Goal: Task Accomplishment & Management: Use online tool/utility

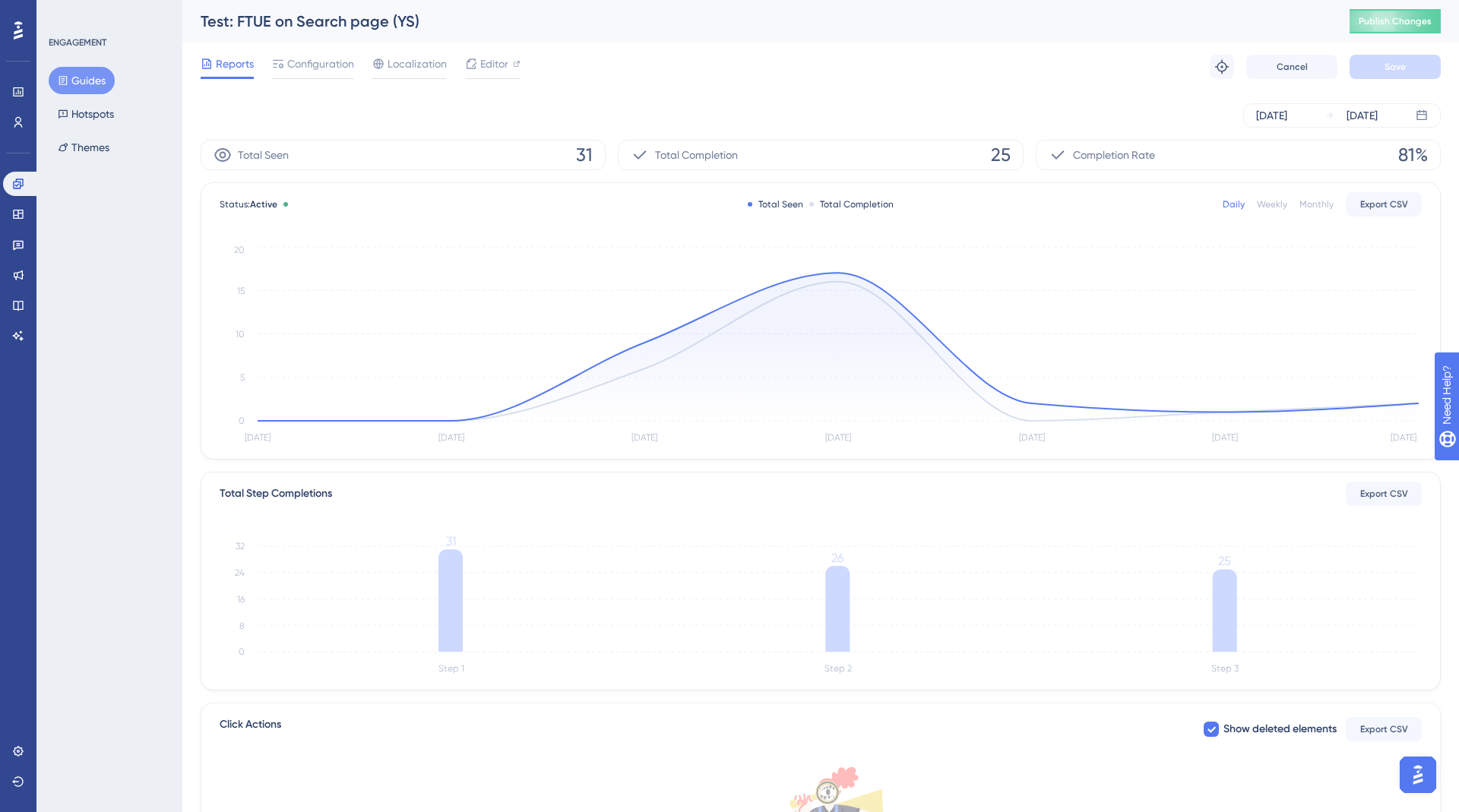
click at [75, 80] on button "Guides" at bounding box center [81, 80] width 66 height 27
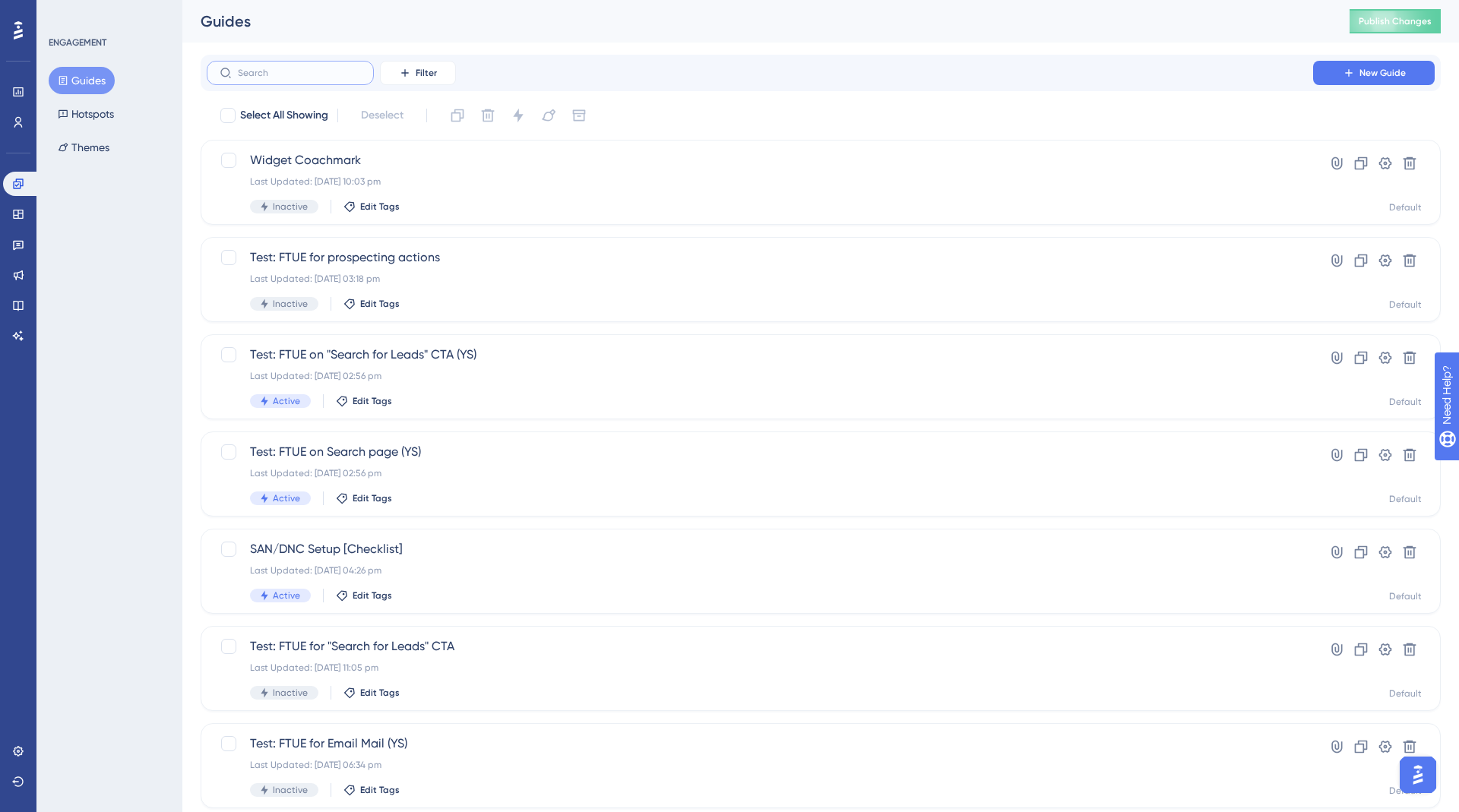
click at [298, 73] on input "text" at bounding box center [299, 73] width 123 height 11
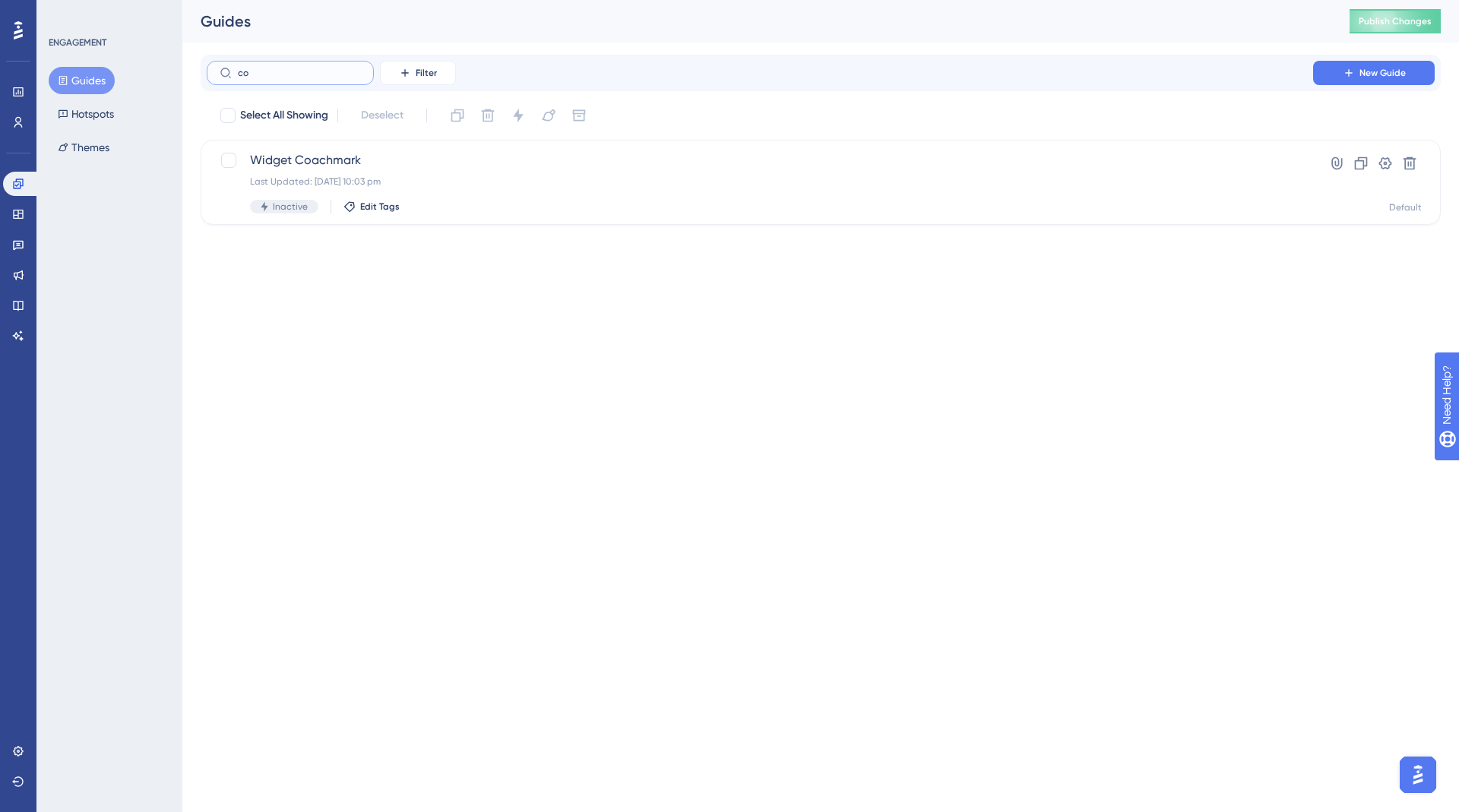
type input "con"
checkbox input "true"
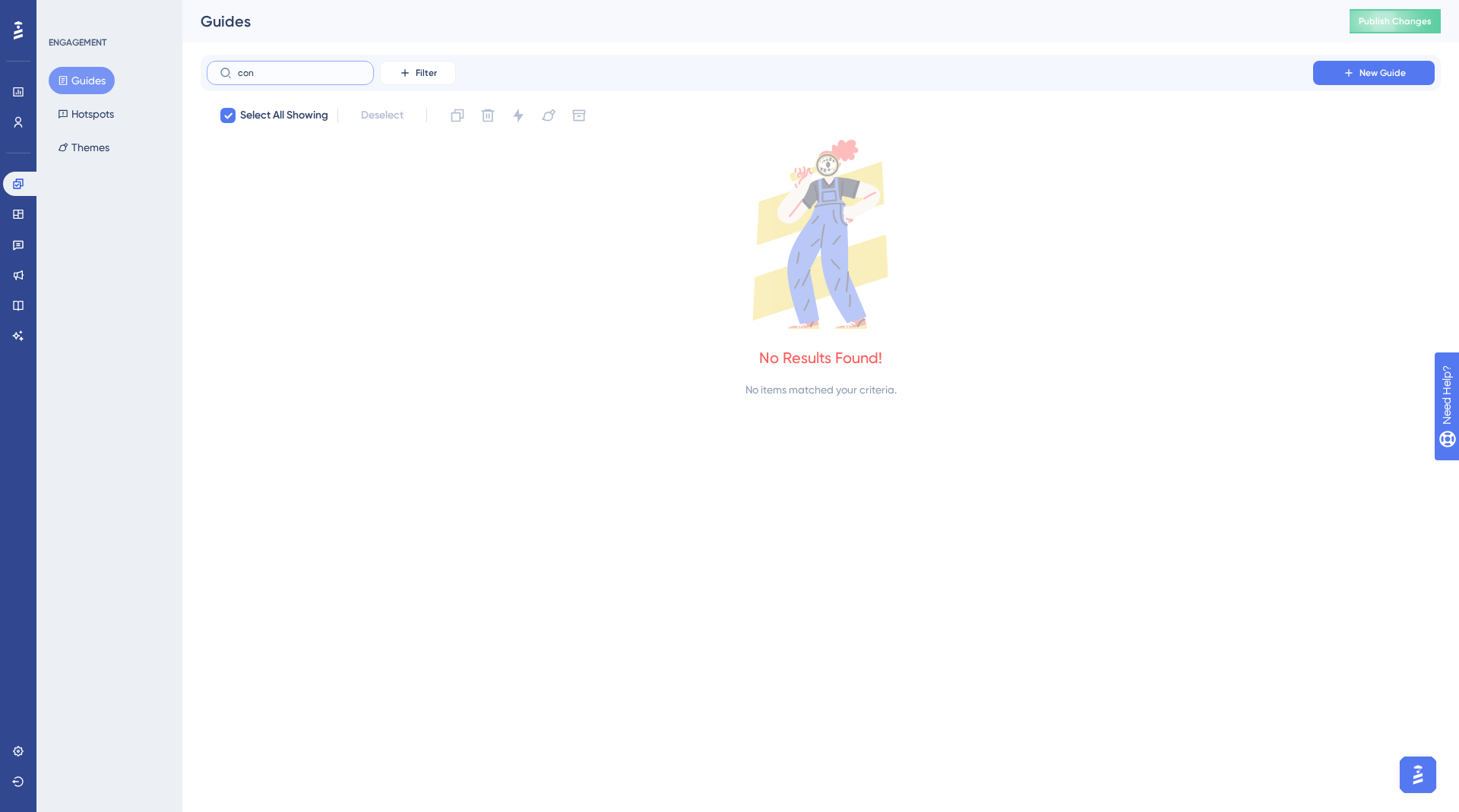
type input "co"
checkbox input "false"
type input "c"
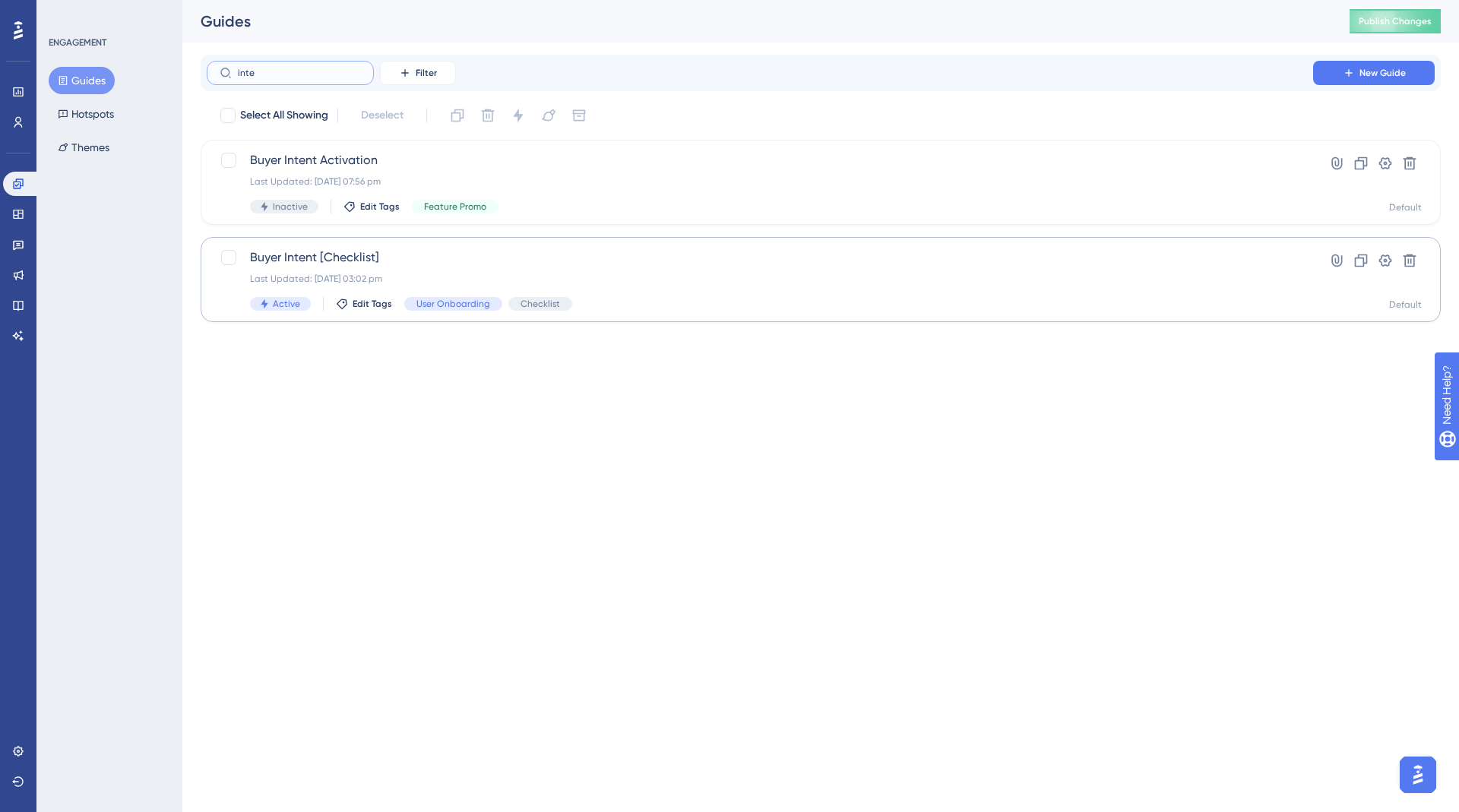
type input "inte"
click at [348, 270] on div "Buyer Intent [Checklist] Last Updated: 17 Sept 2025 03:02 pm Active Edit Tags U…" at bounding box center [760, 279] width 1020 height 63
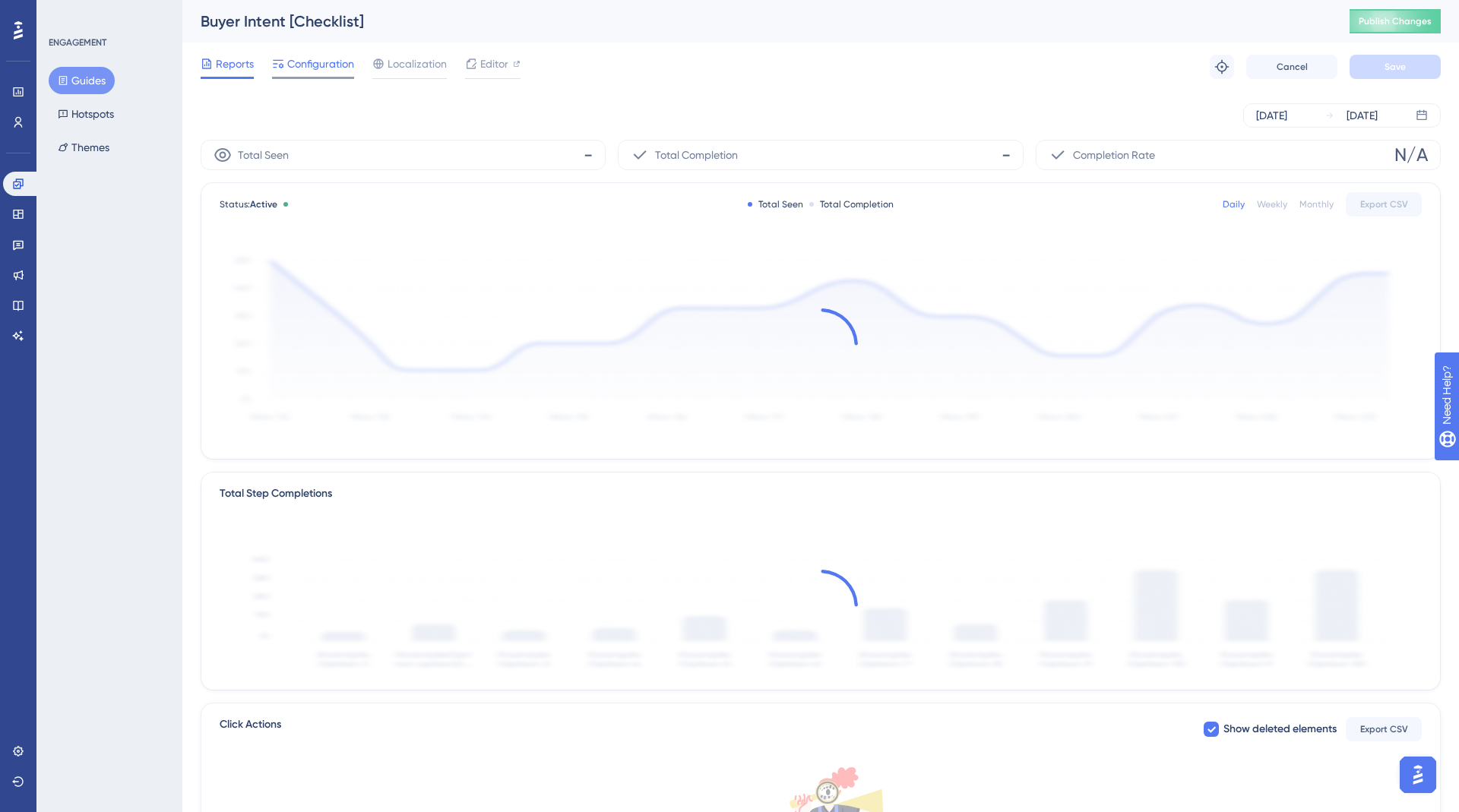
click at [309, 63] on span "Configuration" at bounding box center [320, 64] width 67 height 19
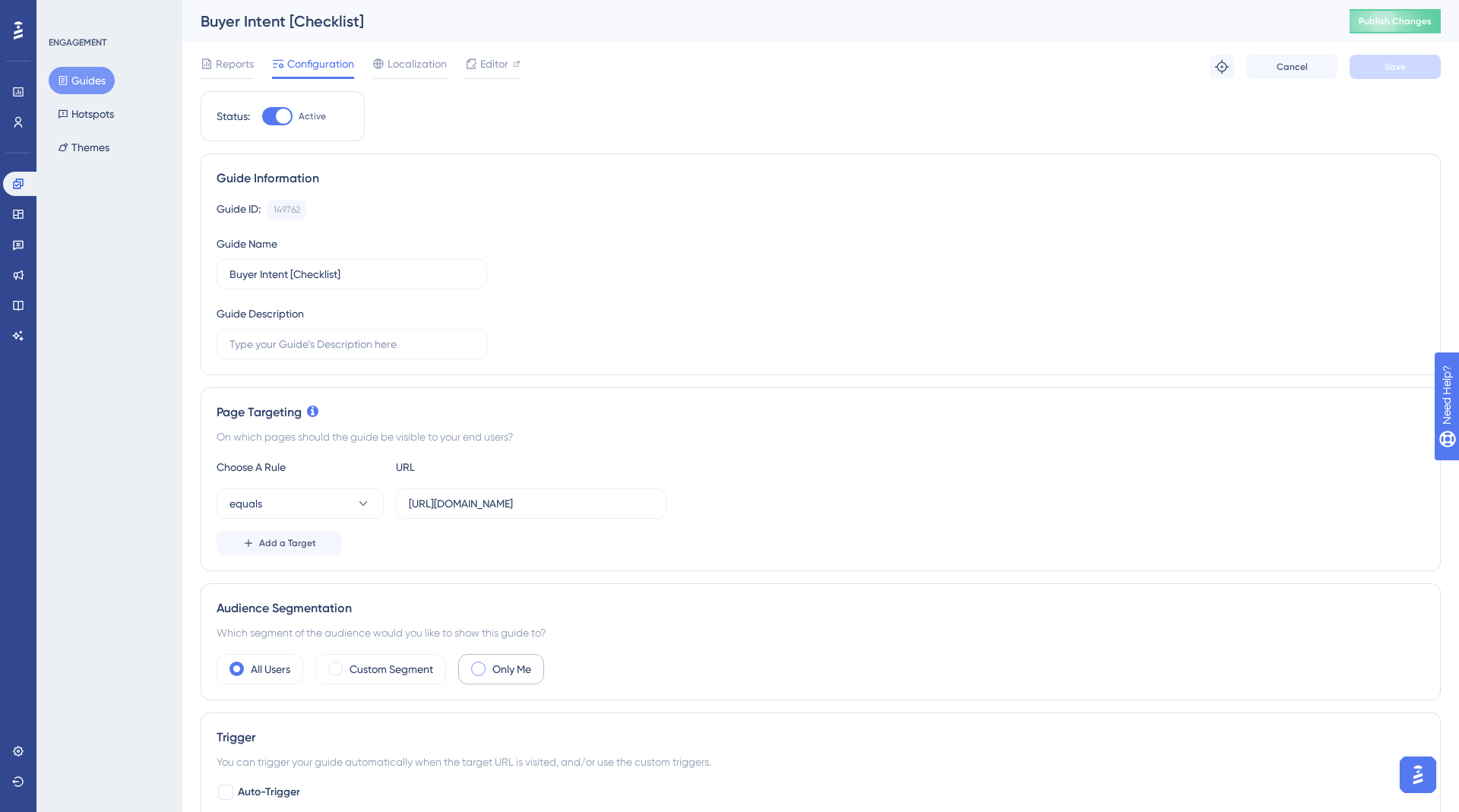
scroll to position [666, 0]
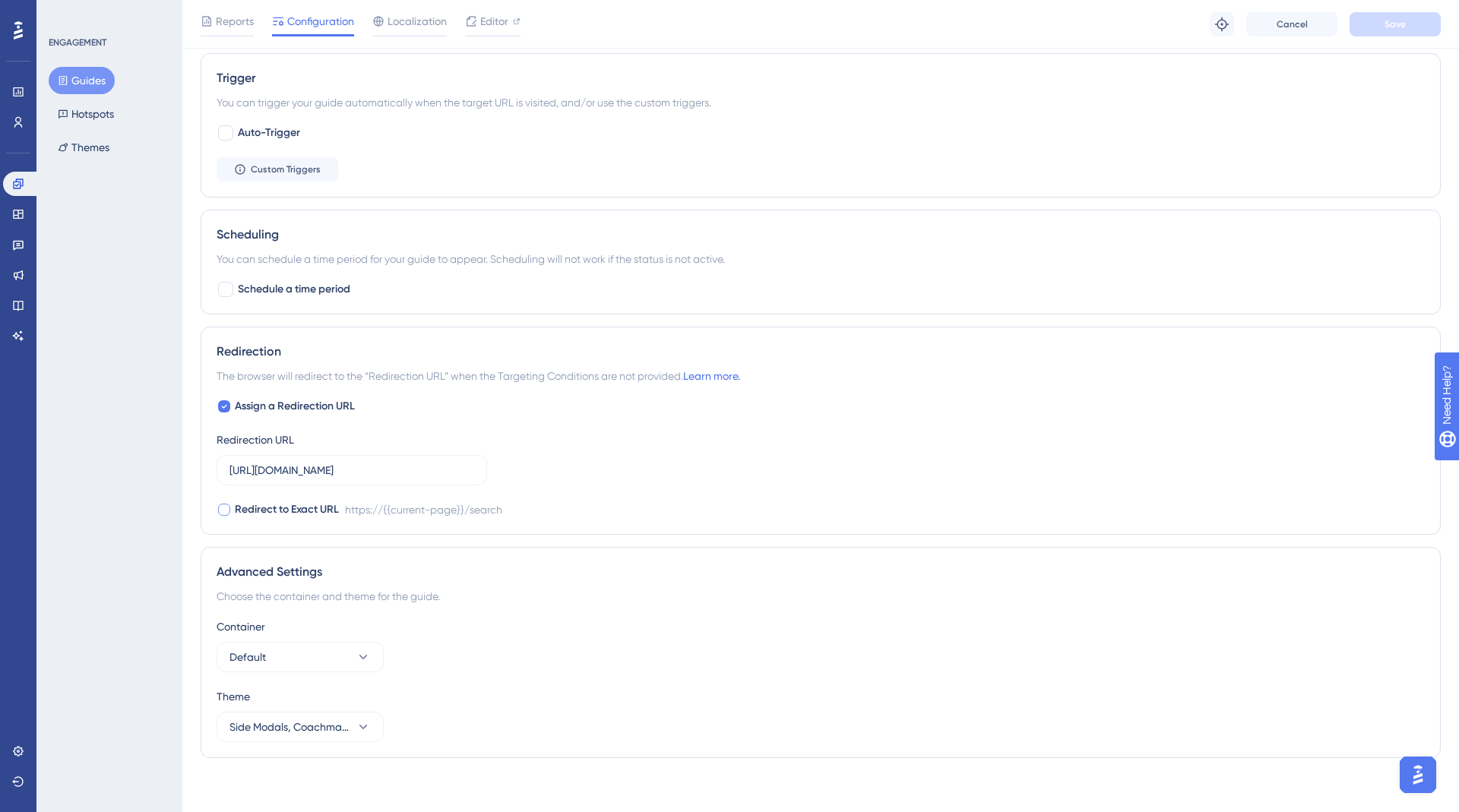
click at [303, 510] on span "Redirect to Exact URL" at bounding box center [286, 510] width 104 height 19
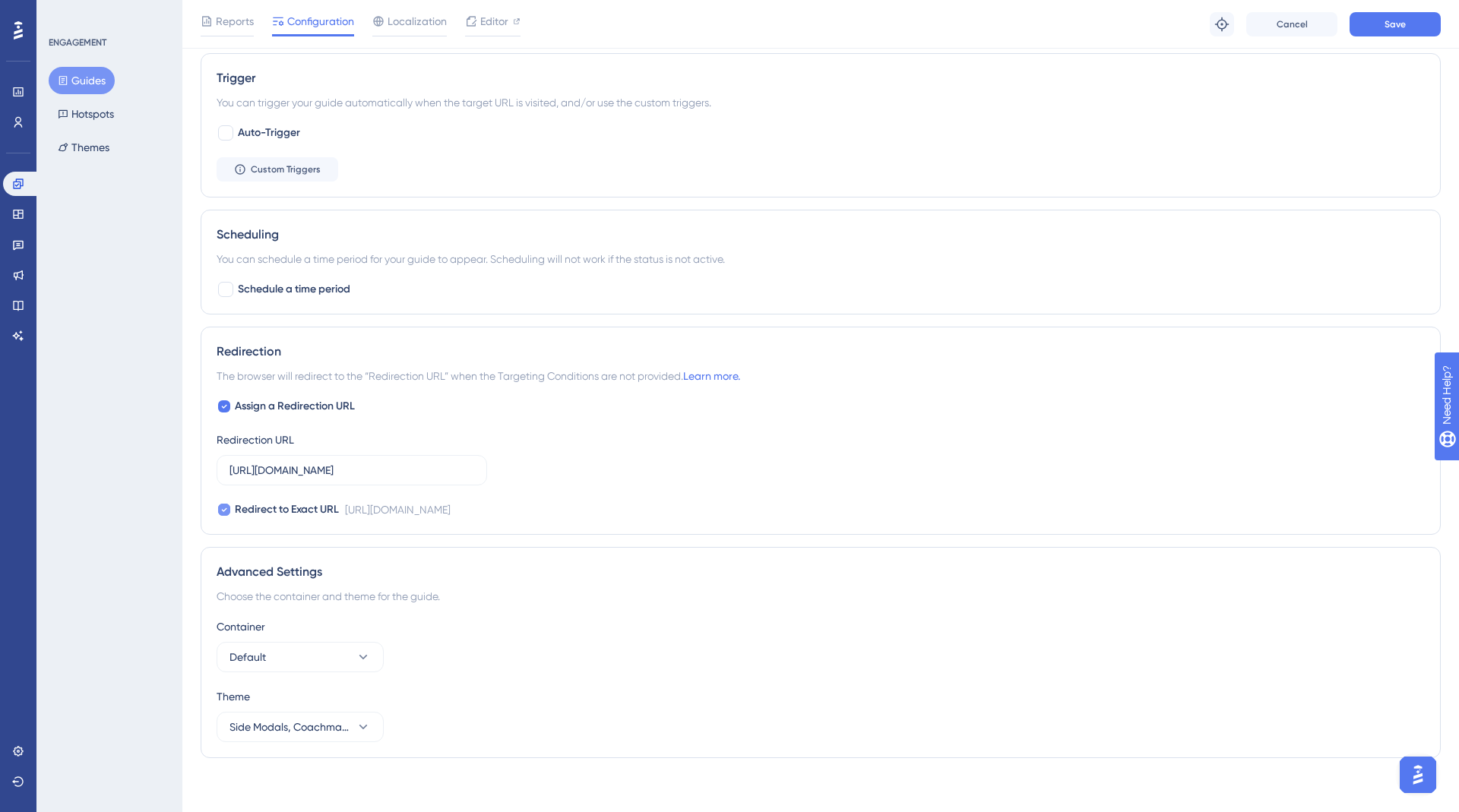
click at [303, 510] on span "Redirect to Exact URL" at bounding box center [286, 510] width 104 height 19
checkbox input "false"
drag, startPoint x: 235, startPoint y: 461, endPoint x: 470, endPoint y: 456, distance: 235.1
click at [471, 462] on input "https://yellowstone.salesgenie.com/search" at bounding box center [351, 471] width 245 height 17
click at [470, 462] on input "https://yellowstone.salesgenie.com/search" at bounding box center [351, 471] width 245 height 17
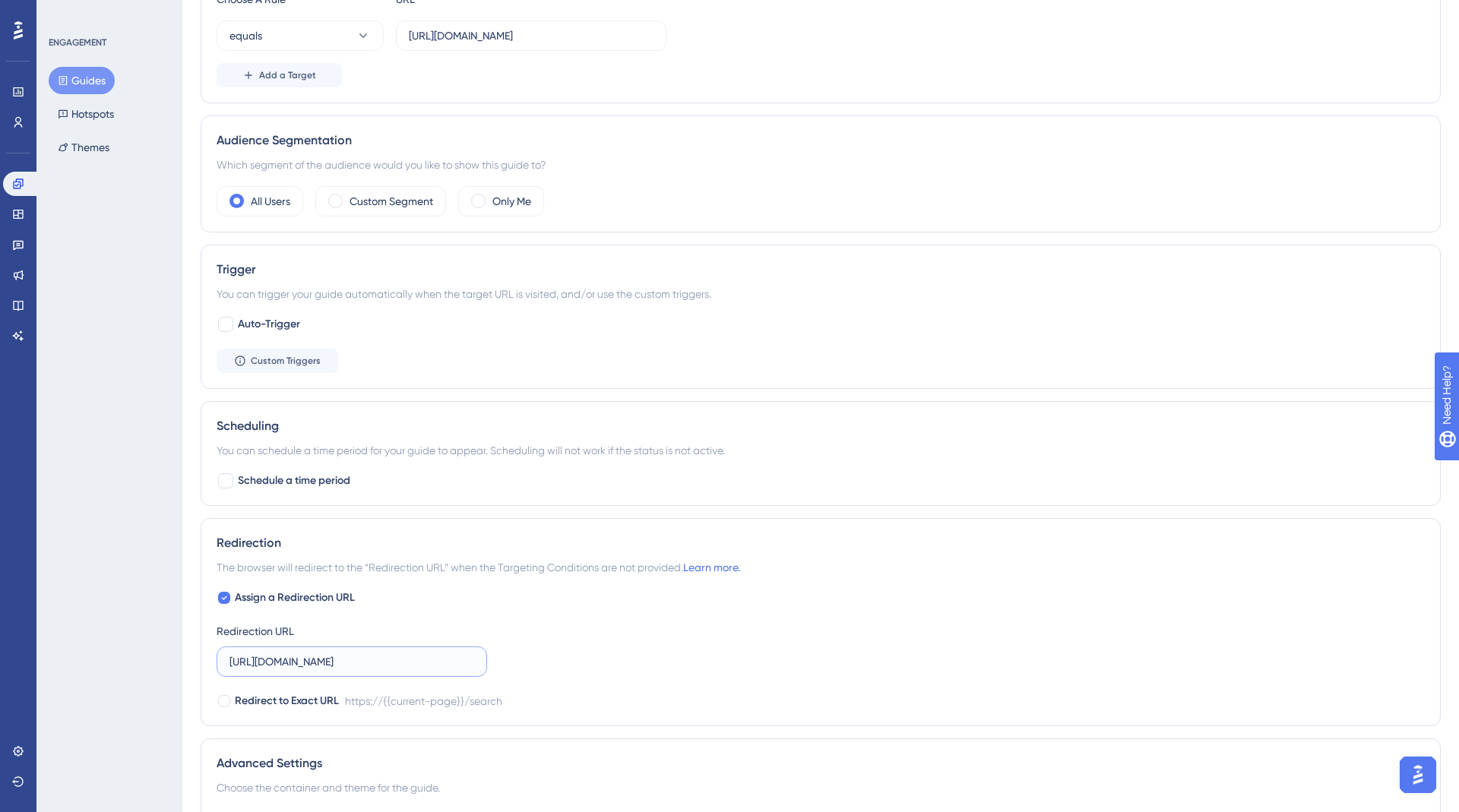
scroll to position [0, 0]
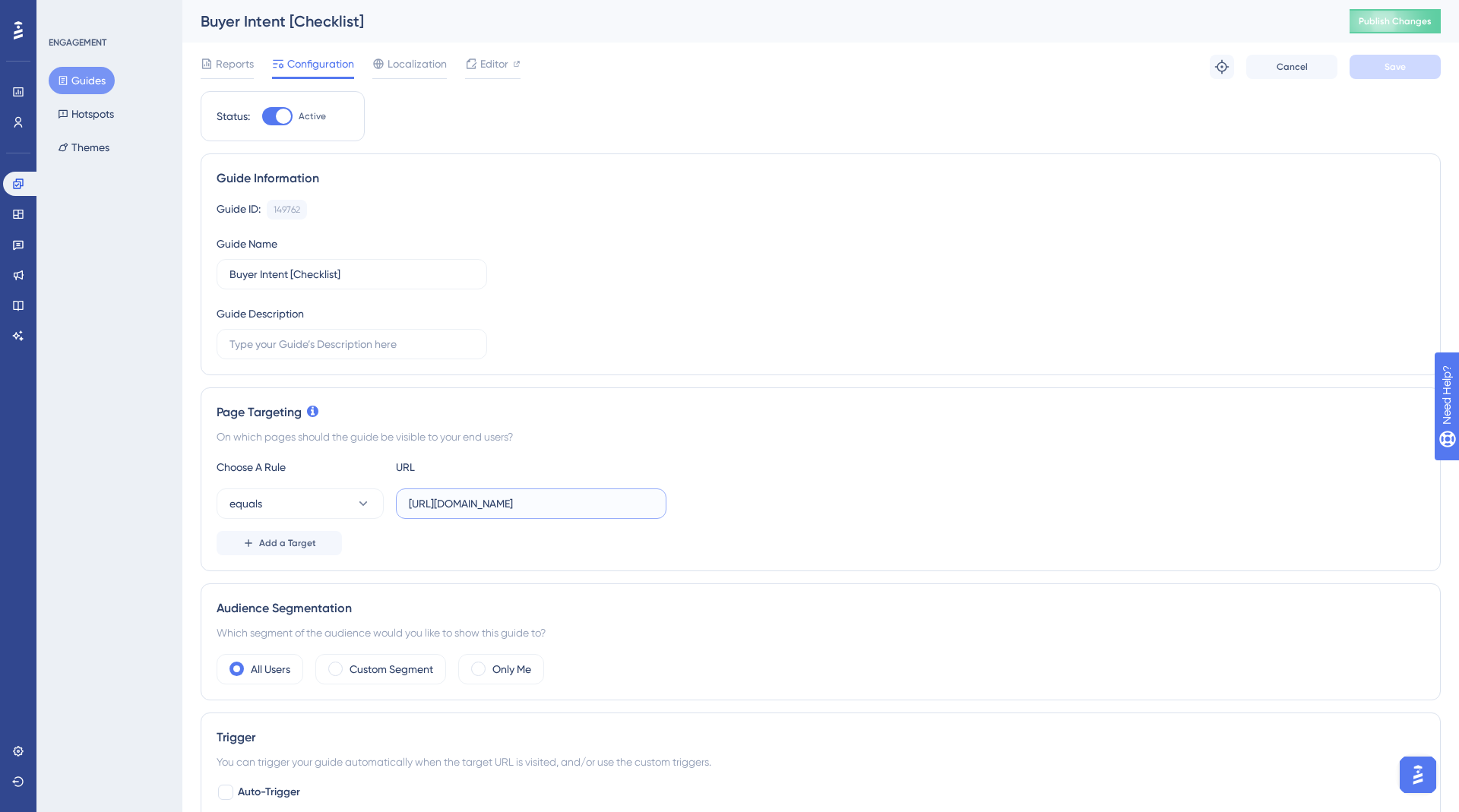
drag, startPoint x: 409, startPoint y: 501, endPoint x: 688, endPoint y: 500, distance: 279.0
click at [688, 501] on div "equals https://yellowstone.salesgenie.com/search" at bounding box center [821, 504] width 1208 height 30
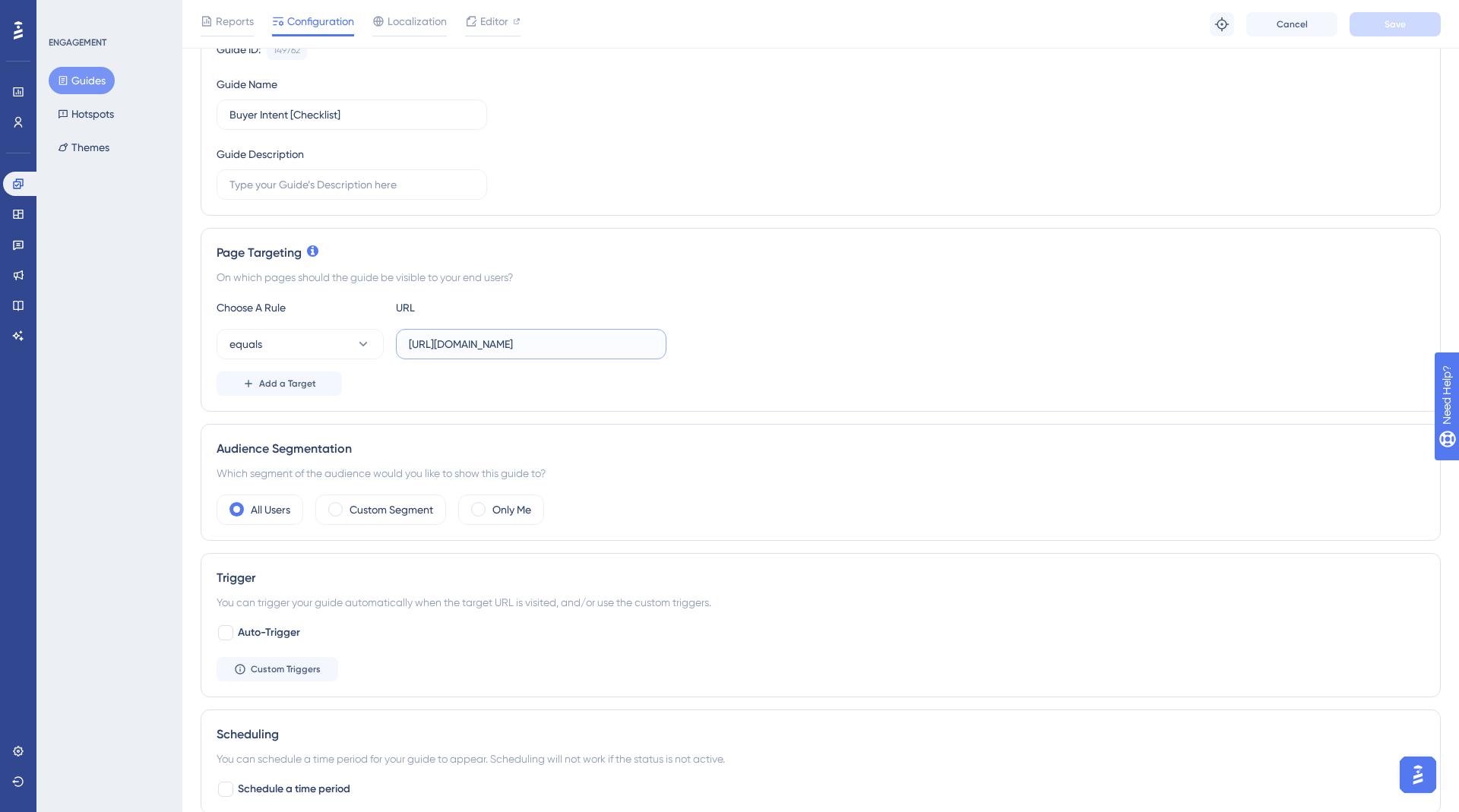
scroll to position [182, 0]
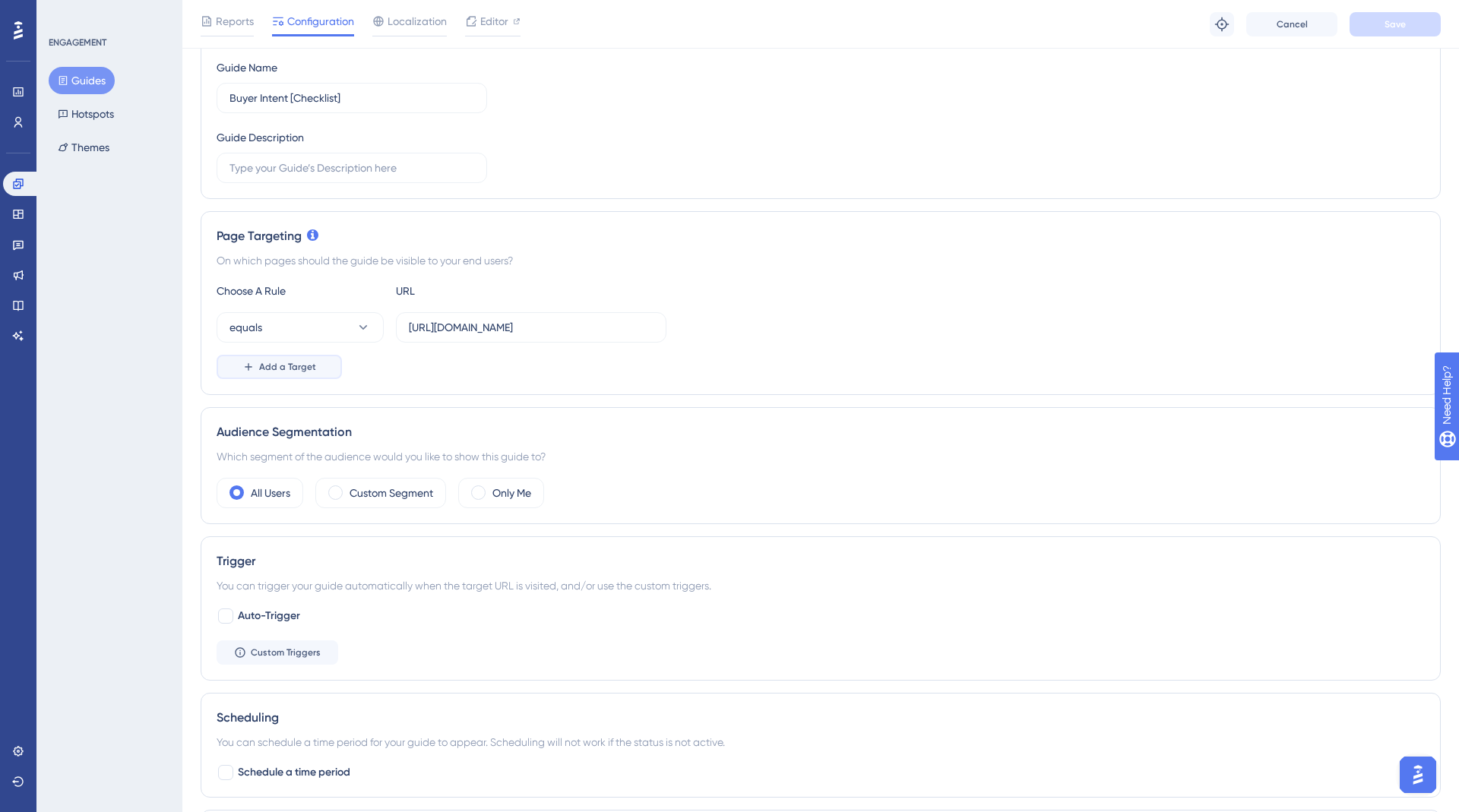
click at [268, 361] on span "Add a Target" at bounding box center [287, 367] width 57 height 12
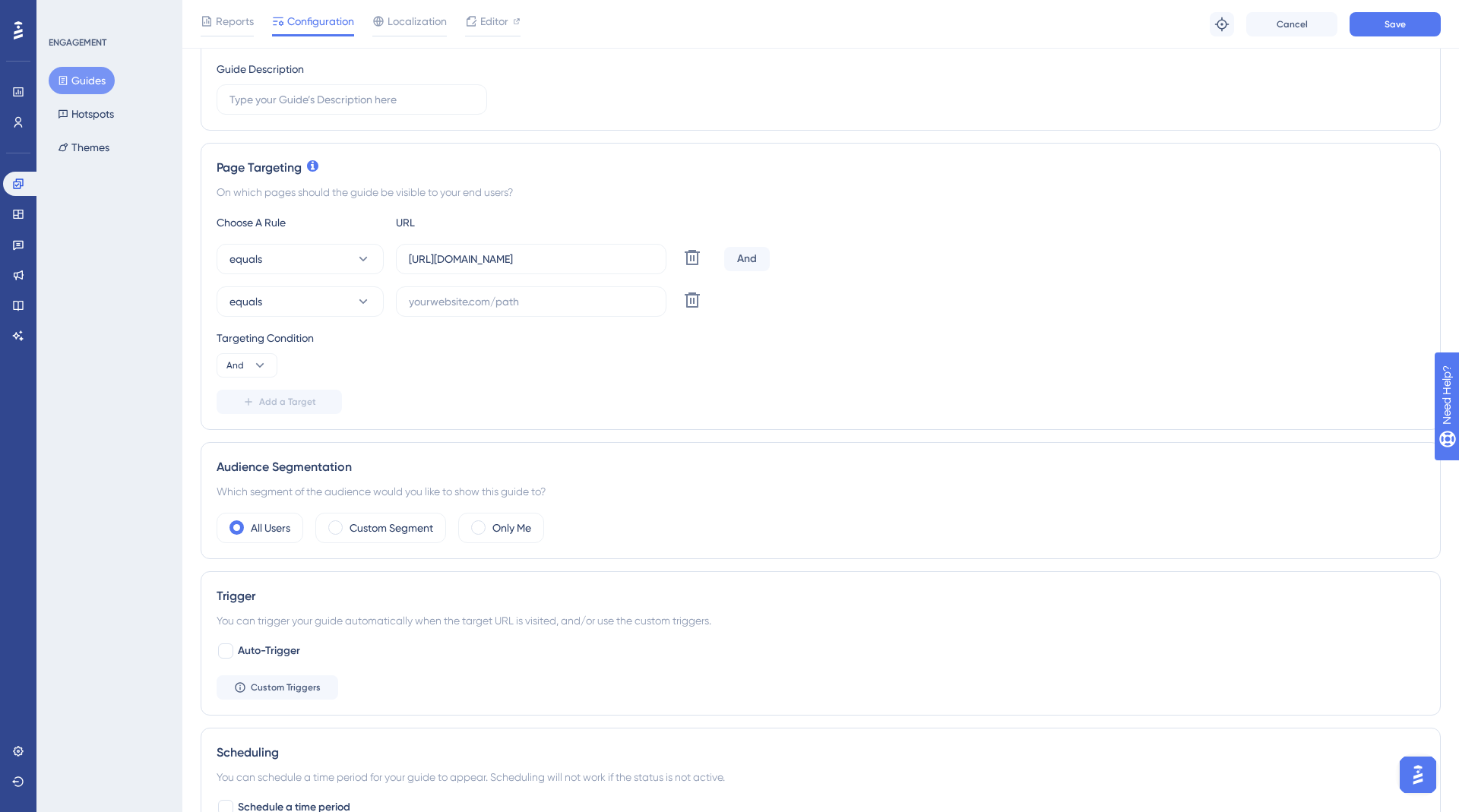
scroll to position [313, 0]
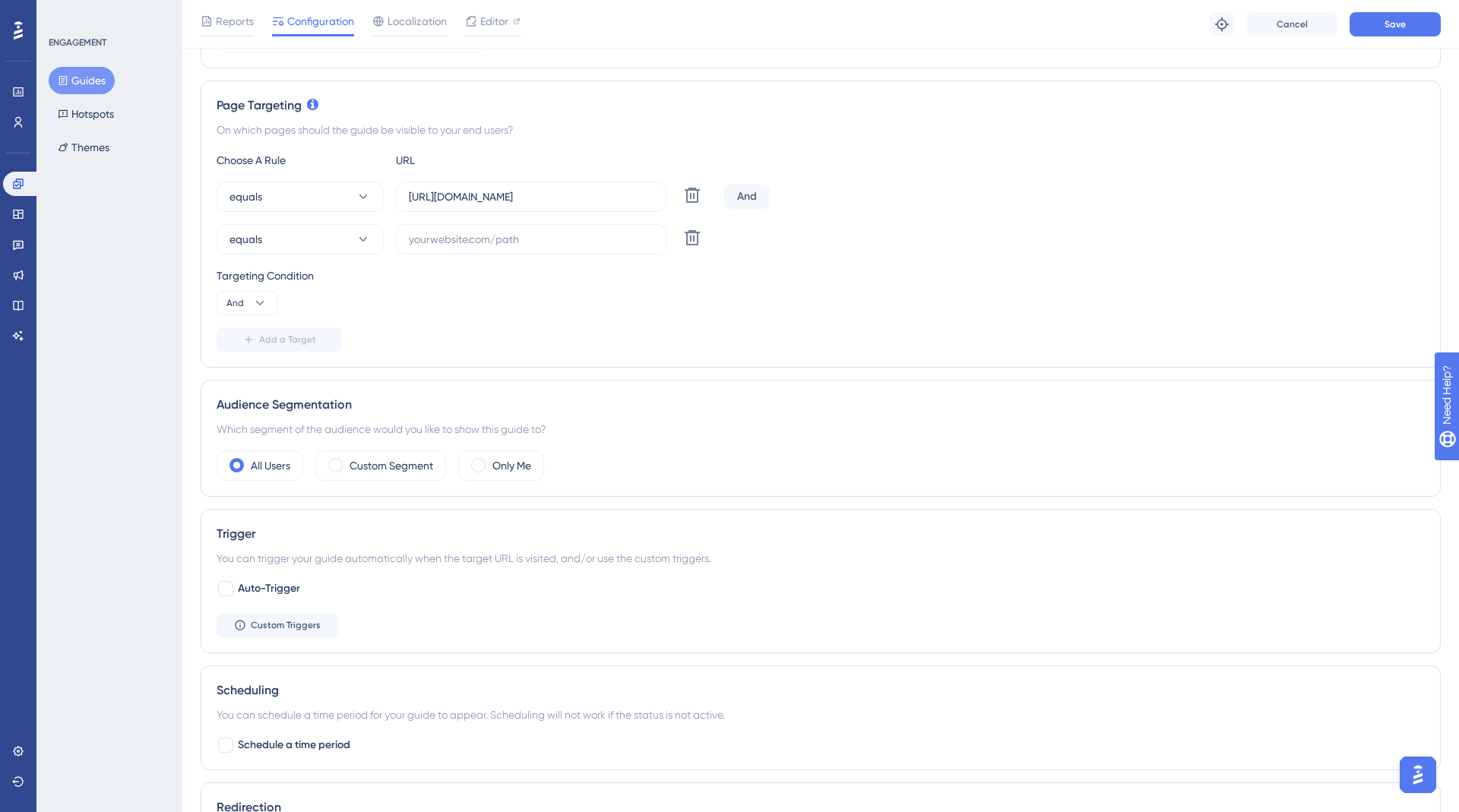
click at [515, 251] on div "Choose A Rule URL equals https://yellowstone.salesgenie.com/search Delete And e…" at bounding box center [821, 251] width 1208 height 201
click at [513, 240] on input "text" at bounding box center [531, 240] width 245 height 17
